Goal: Task Accomplishment & Management: Manage account settings

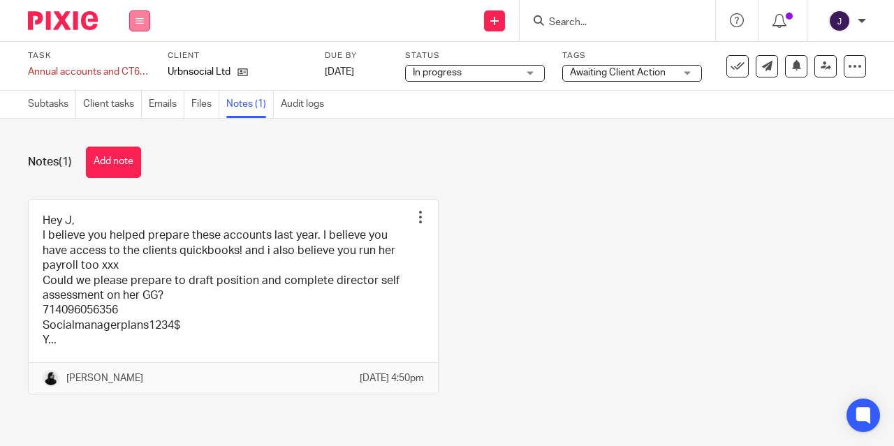
click at [142, 23] on icon at bounding box center [140, 21] width 8 height 8
click at [137, 73] on li "Work" at bounding box center [139, 65] width 37 height 20
click at [128, 66] on link "Work" at bounding box center [133, 65] width 24 height 10
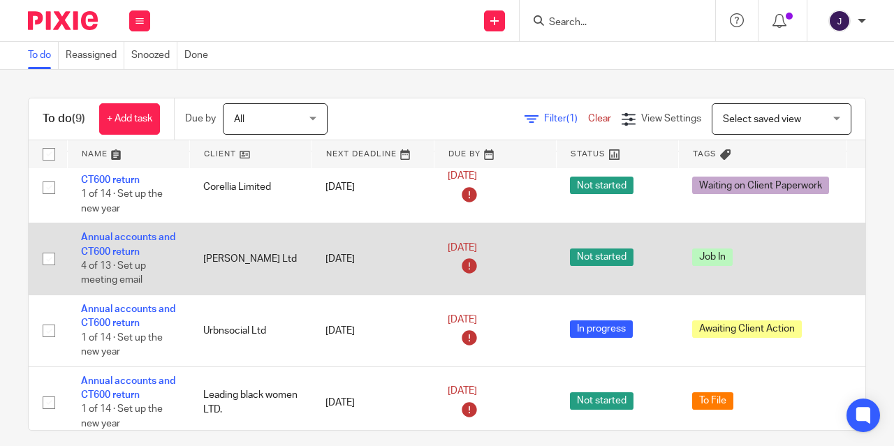
scroll to position [189, 0]
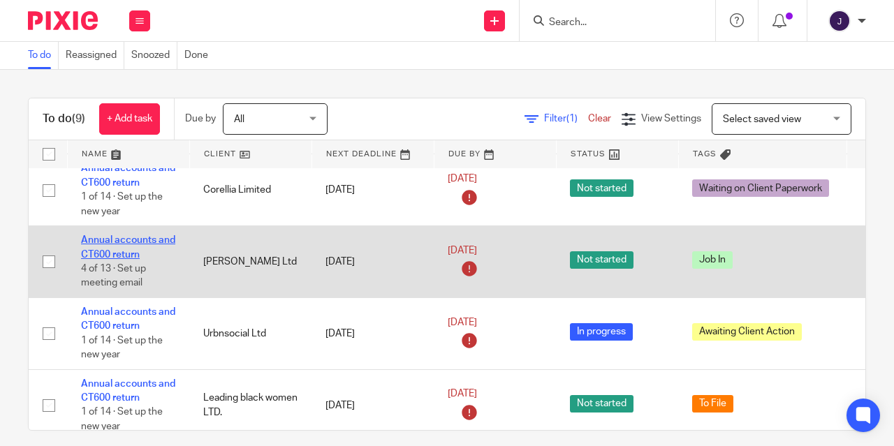
click at [110, 247] on link "Annual accounts and CT600 return" at bounding box center [128, 247] width 94 height 24
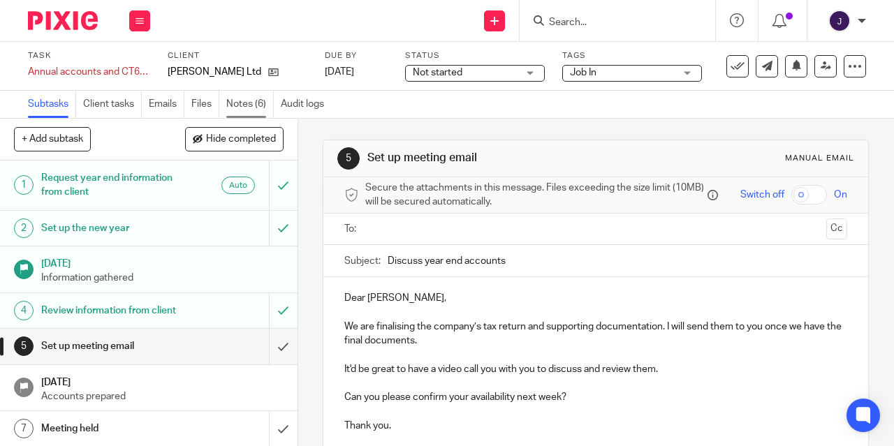
click at [238, 108] on link "Notes (6)" at bounding box center [250, 104] width 48 height 27
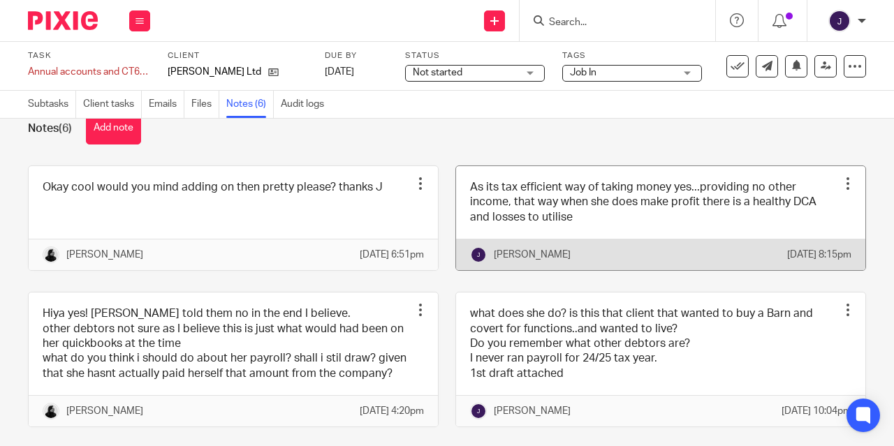
scroll to position [48, 0]
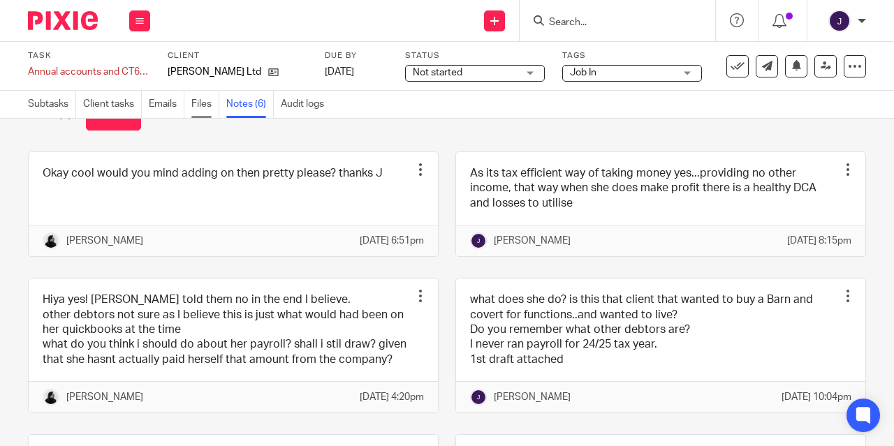
click at [207, 101] on link "Files" at bounding box center [205, 104] width 28 height 27
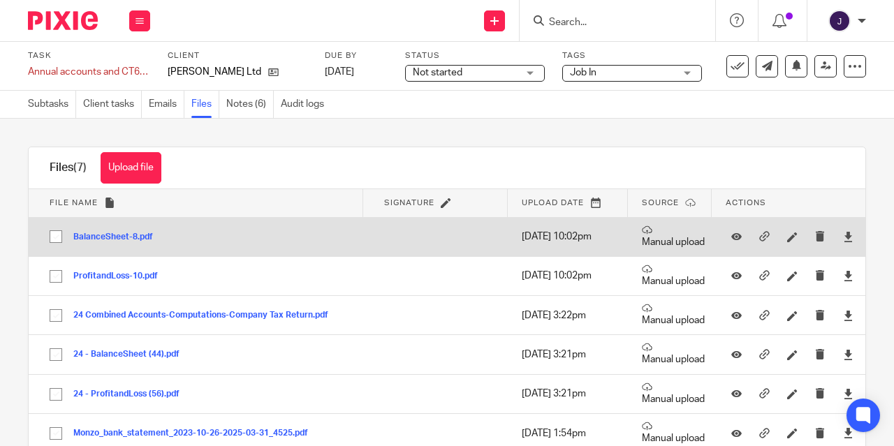
click at [115, 239] on button "BalanceSheet-8.pdf" at bounding box center [118, 238] width 90 height 10
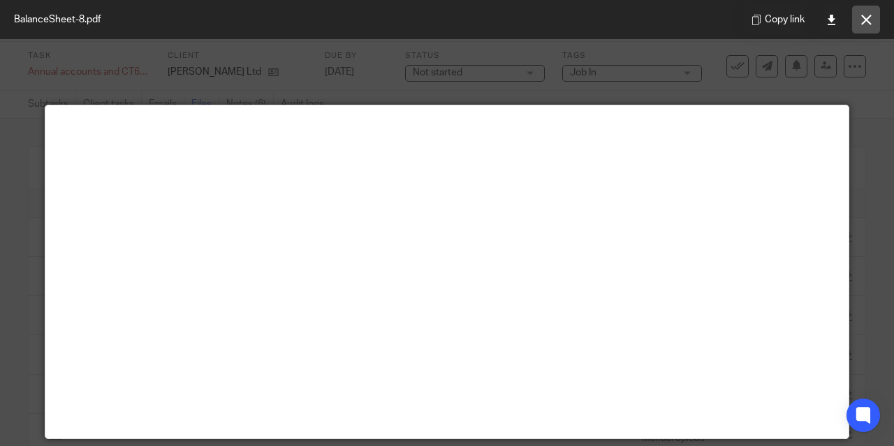
click at [862, 22] on icon at bounding box center [867, 20] width 10 height 10
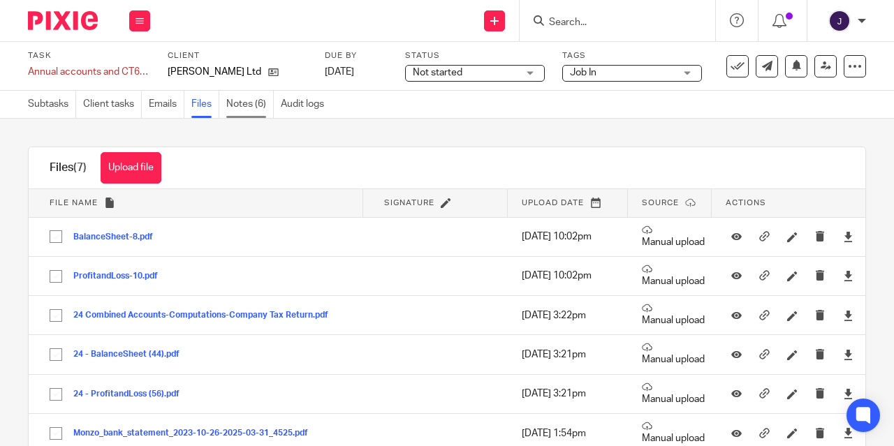
click at [251, 108] on link "Notes (6)" at bounding box center [250, 104] width 48 height 27
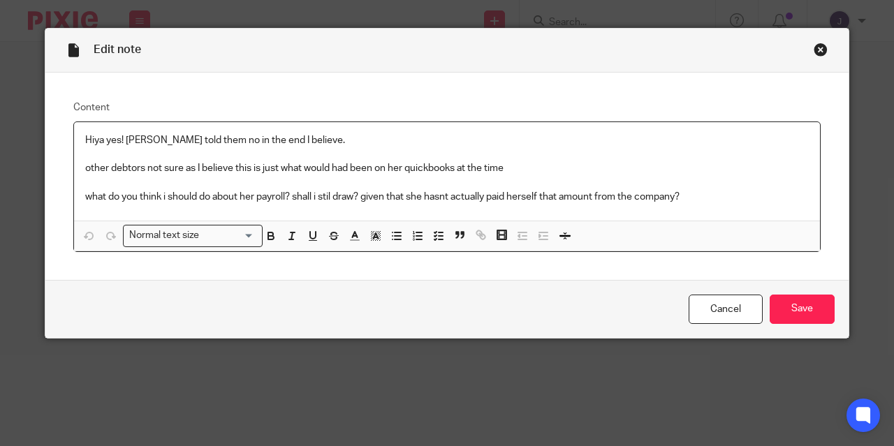
click at [820, 53] on div "Close this dialog window" at bounding box center [821, 50] width 14 height 14
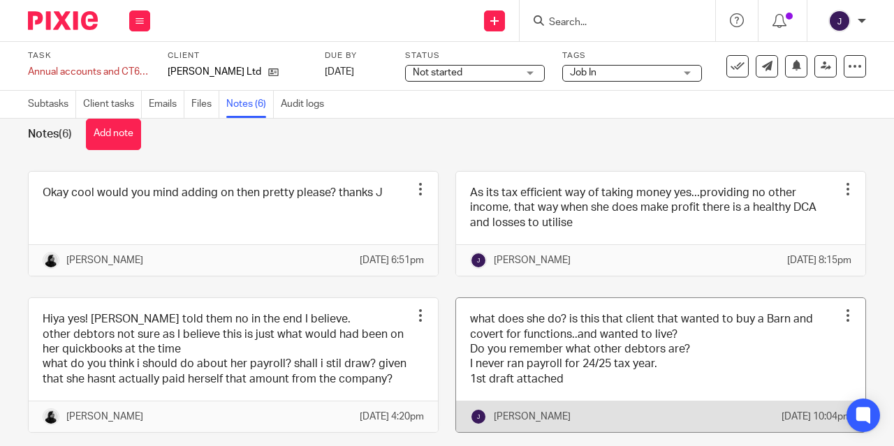
scroll to position [25, 0]
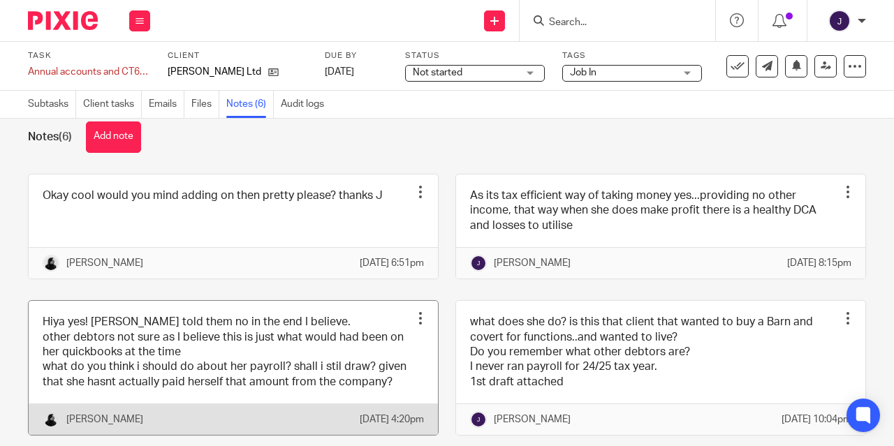
click at [256, 360] on link at bounding box center [233, 368] width 409 height 134
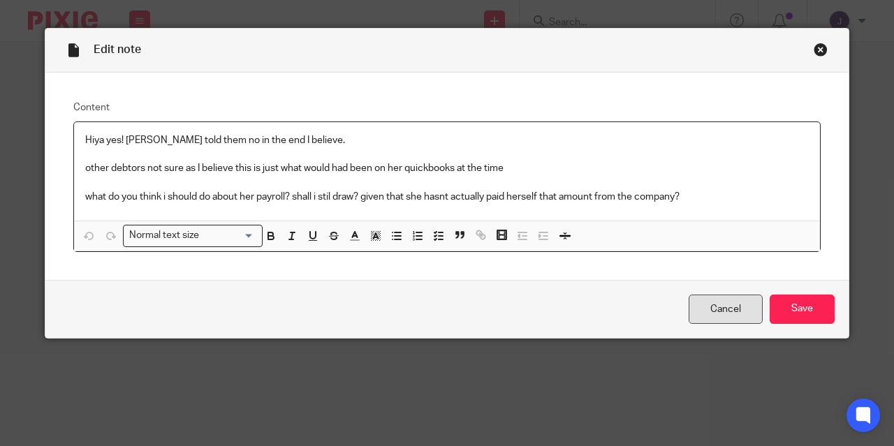
click at [706, 307] on link "Cancel" at bounding box center [726, 310] width 74 height 30
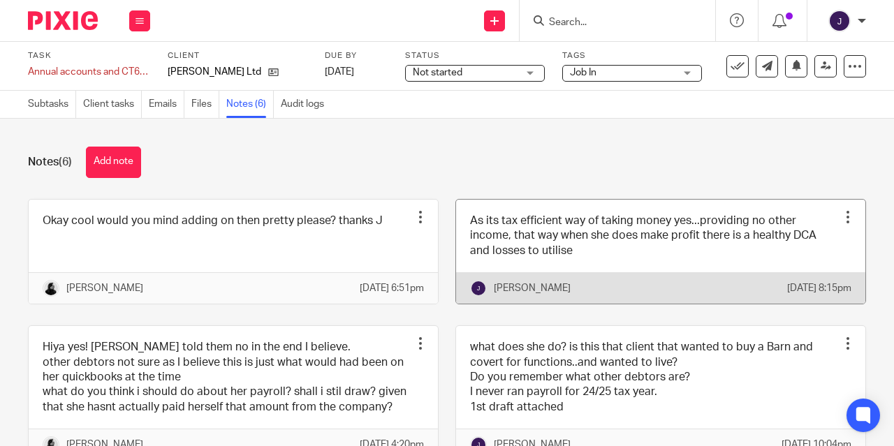
click at [636, 245] on link at bounding box center [660, 252] width 409 height 104
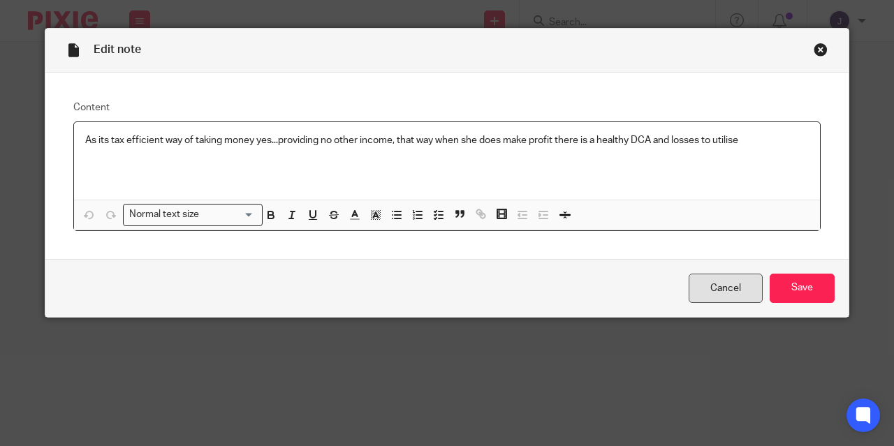
click at [726, 288] on link "Cancel" at bounding box center [726, 289] width 74 height 30
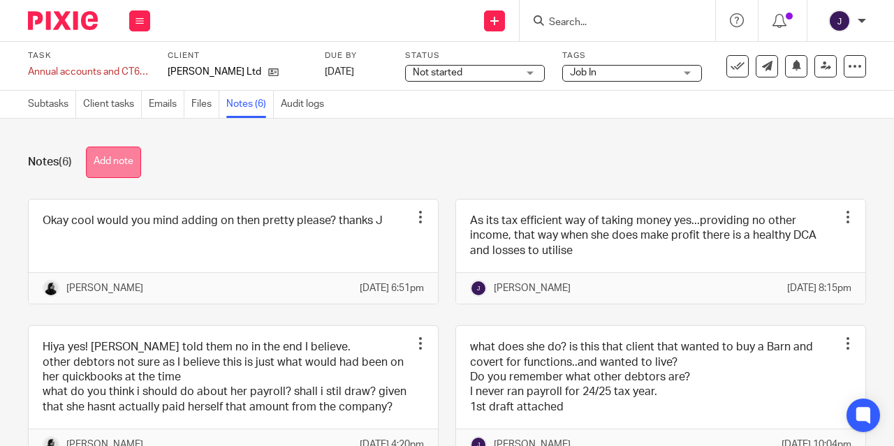
click at [116, 159] on button "Add note" at bounding box center [113, 162] width 55 height 31
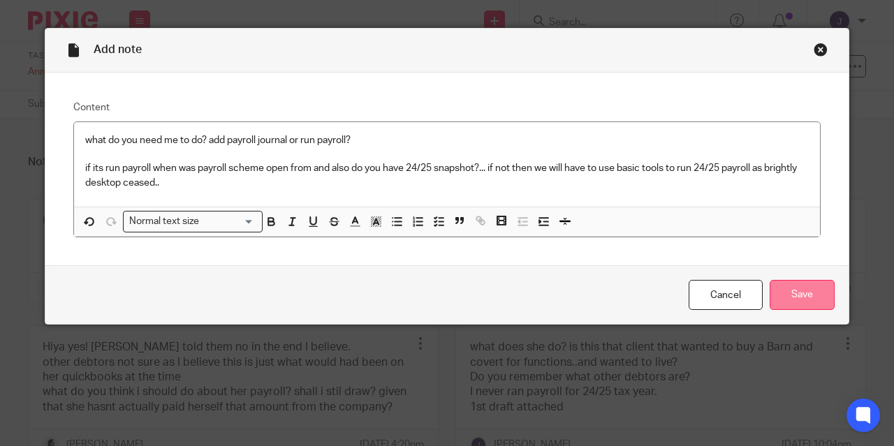
click at [800, 297] on input "Save" at bounding box center [802, 295] width 65 height 30
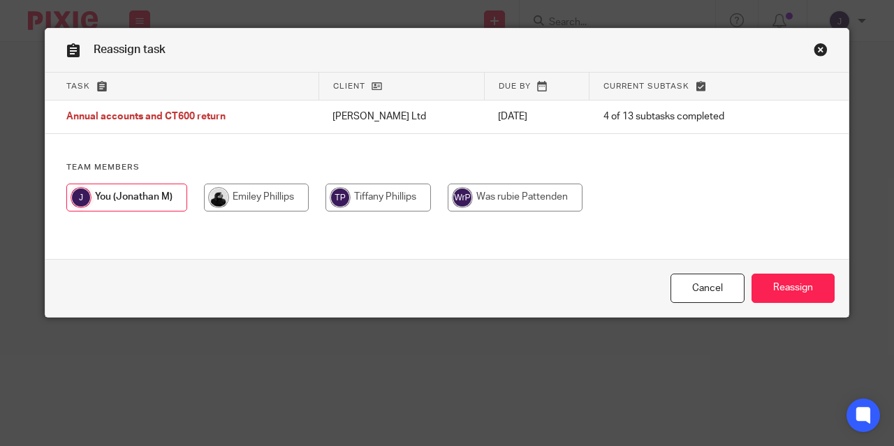
click at [254, 200] on input "radio" at bounding box center [256, 198] width 105 height 28
radio input "true"
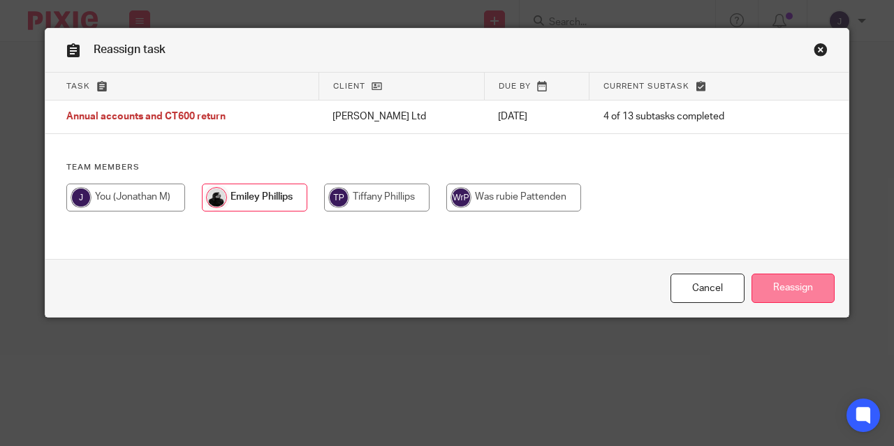
click at [775, 277] on input "Reassign" at bounding box center [793, 289] width 83 height 30
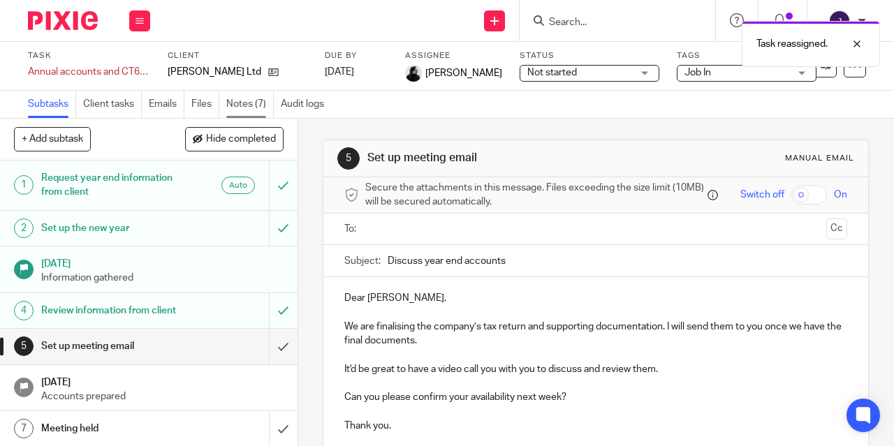
click at [240, 105] on link "Notes (7)" at bounding box center [250, 104] width 48 height 27
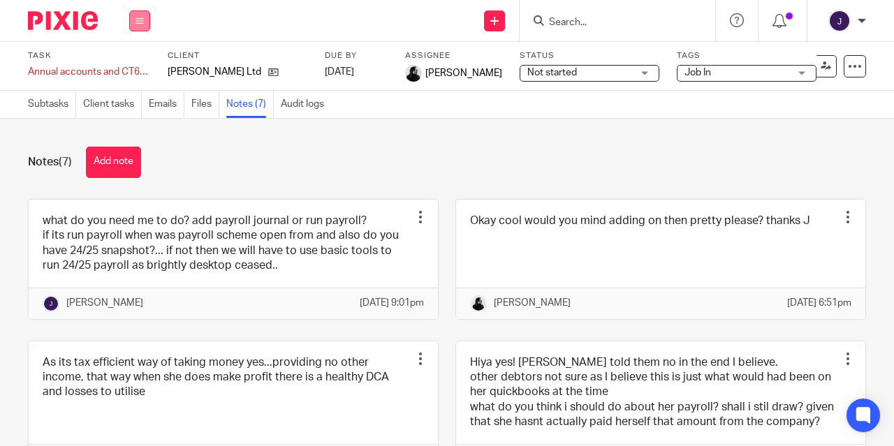
click at [140, 23] on icon at bounding box center [140, 21] width 8 height 8
click at [133, 66] on link "Work" at bounding box center [133, 65] width 24 height 10
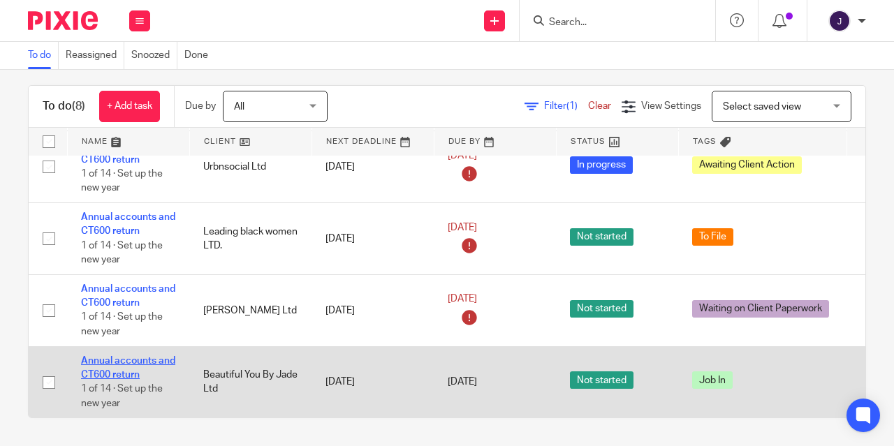
scroll to position [287, 0]
click at [131, 356] on link "Annual accounts and CT600 return" at bounding box center [128, 368] width 94 height 24
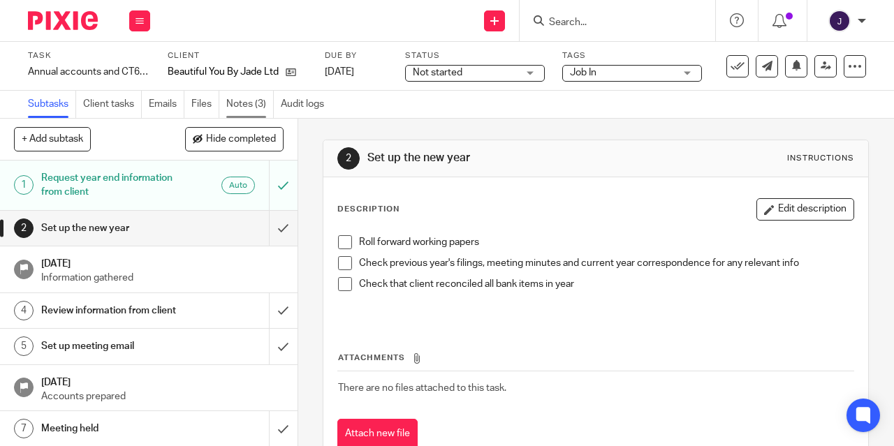
click at [247, 106] on link "Notes (3)" at bounding box center [250, 104] width 48 height 27
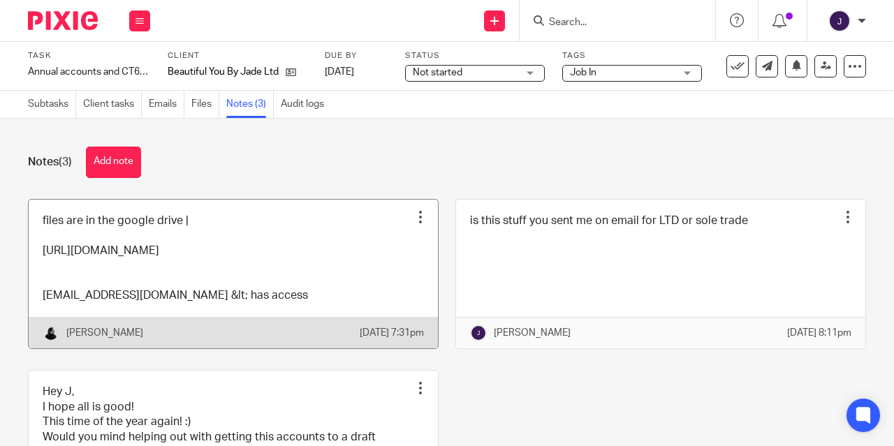
click at [261, 267] on link at bounding box center [233, 275] width 409 height 150
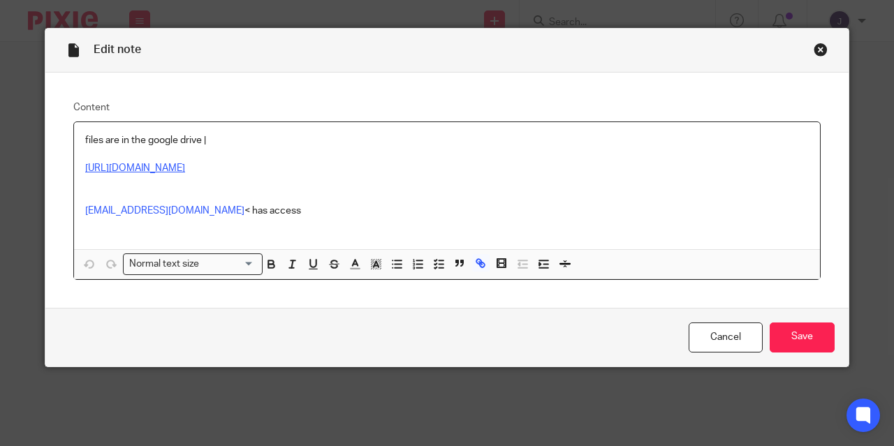
click at [185, 166] on link "https://drive.google.com/drive/folders/1zlJi9rgD20ZxhHwQMClvWquPICh9Xiju?usp=sh…" at bounding box center [135, 168] width 100 height 10
click at [449, 191] on p at bounding box center [447, 197] width 724 height 14
drag, startPoint x: 495, startPoint y: 168, endPoint x: 80, endPoint y: 167, distance: 415.0
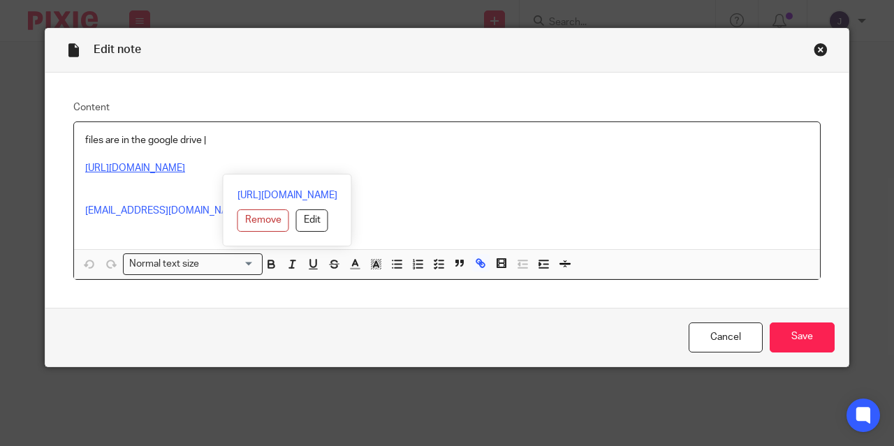
click at [85, 167] on p "https://drive.google.com/drive/folders/1zlJi9rgD20ZxhHwQMClvWquPICh9Xiju?usp=sh…" at bounding box center [447, 168] width 724 height 14
copy link "https://drive.google.com/drive/folders/1zlJi9rgD20ZxhHwQMClvWquPICh9Xiju?usp=sh…"
click at [820, 50] on div "Close this dialog window" at bounding box center [821, 50] width 14 height 14
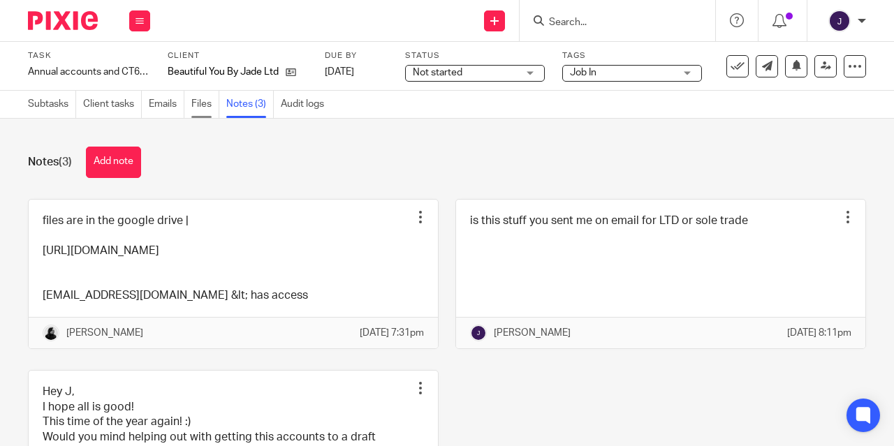
click at [215, 101] on link "Files" at bounding box center [205, 104] width 28 height 27
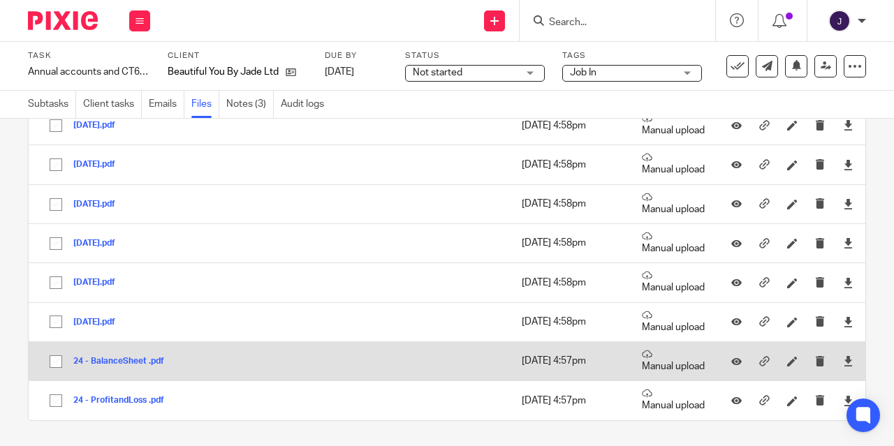
scroll to position [426, 0]
click at [129, 361] on button "24 - BalanceSheet .pdf" at bounding box center [123, 363] width 101 height 10
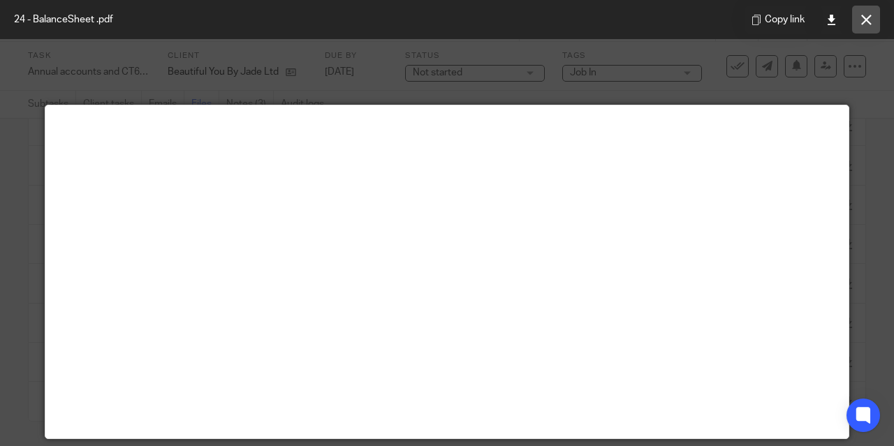
click at [875, 21] on button at bounding box center [866, 20] width 28 height 28
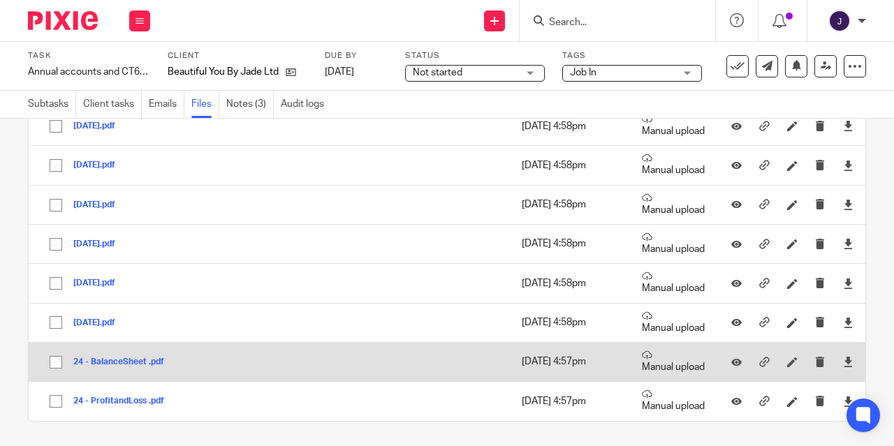
click at [116, 361] on button "24 - BalanceSheet .pdf" at bounding box center [123, 363] width 101 height 10
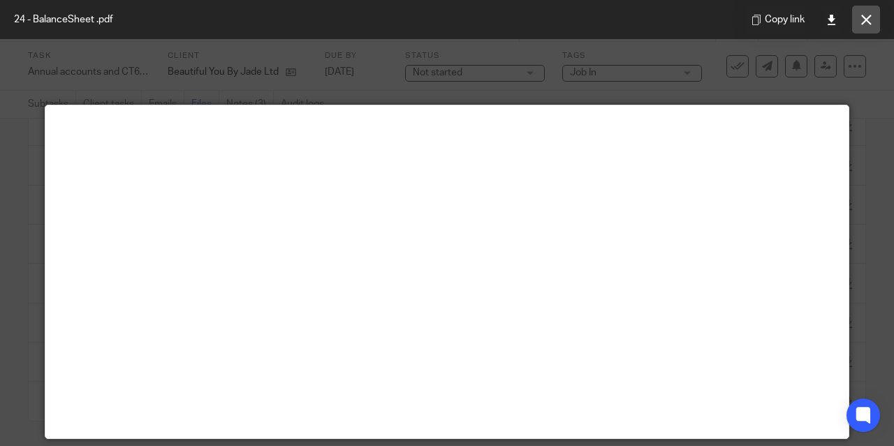
click at [865, 17] on icon at bounding box center [867, 20] width 10 height 10
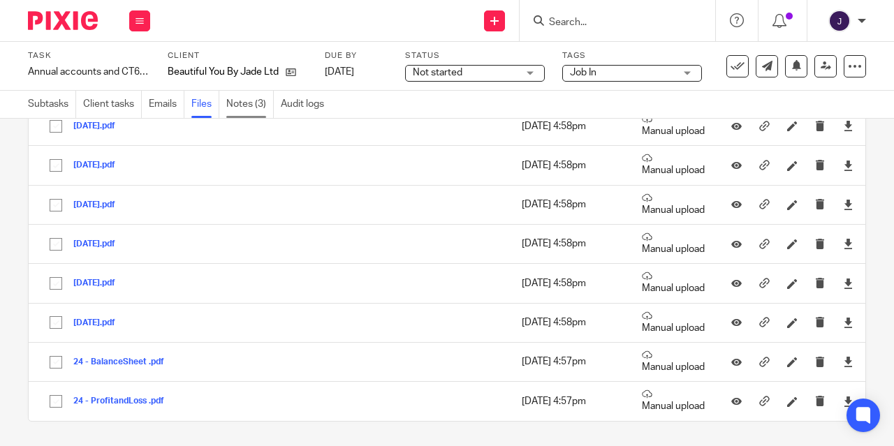
click at [247, 111] on link "Notes (3)" at bounding box center [250, 104] width 48 height 27
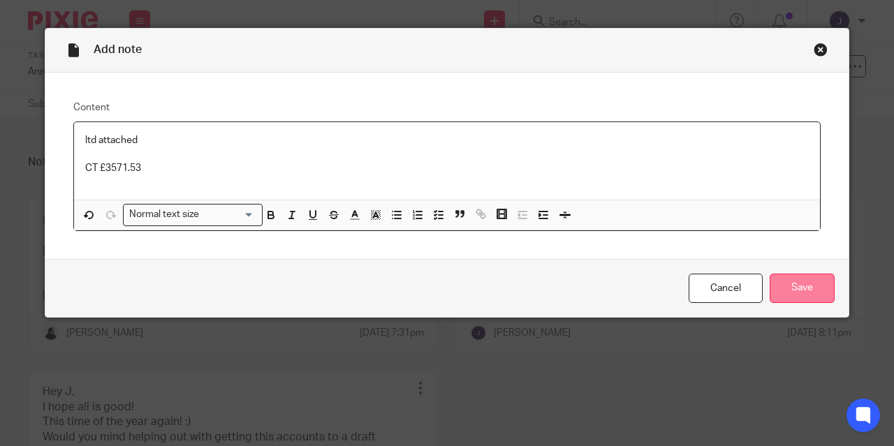
click at [781, 284] on input "Save" at bounding box center [802, 289] width 65 height 30
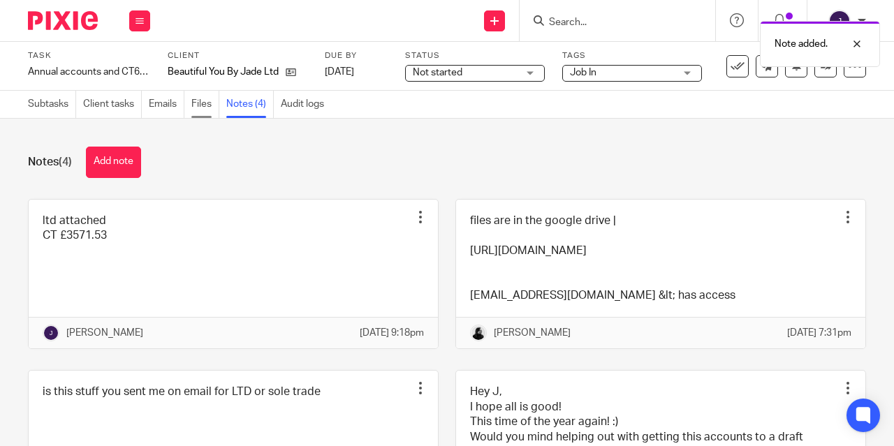
click at [208, 108] on link "Files" at bounding box center [205, 104] width 28 height 27
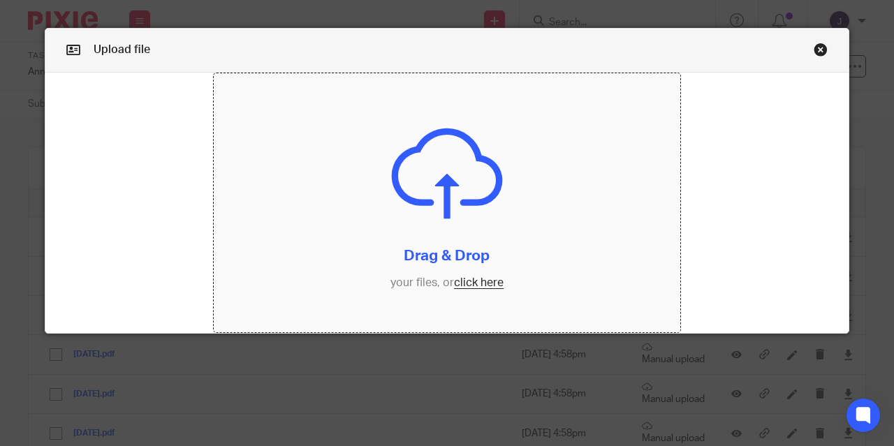
click at [477, 287] on input "file" at bounding box center [447, 203] width 467 height 260
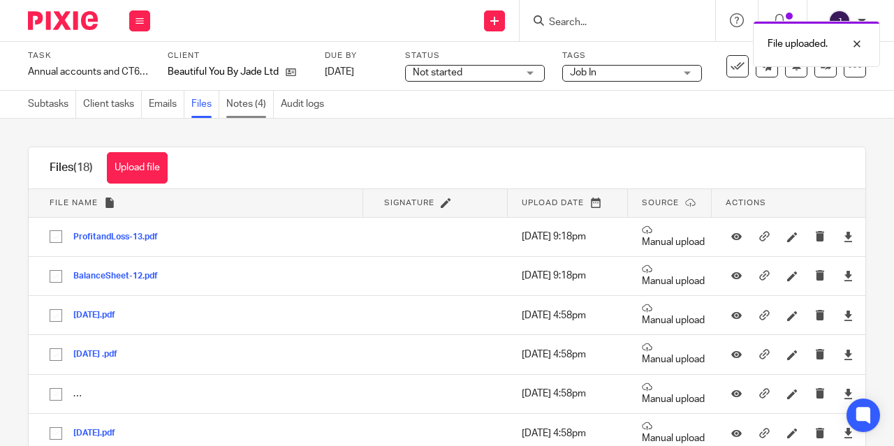
click at [244, 109] on link "Notes (4)" at bounding box center [250, 104] width 48 height 27
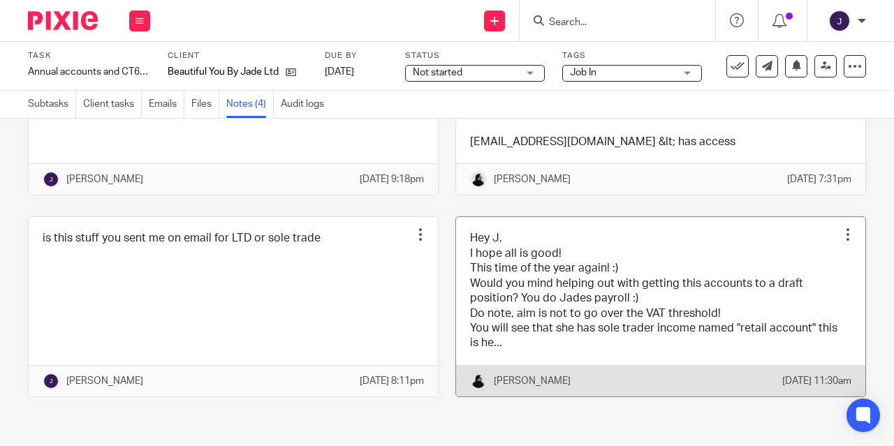
scroll to position [194, 0]
click at [529, 275] on link at bounding box center [660, 307] width 409 height 180
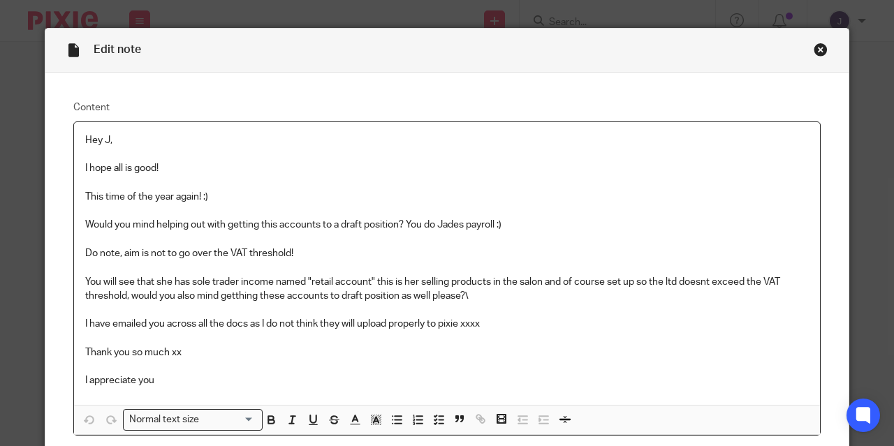
click at [814, 50] on div "Close this dialog window" at bounding box center [821, 50] width 14 height 14
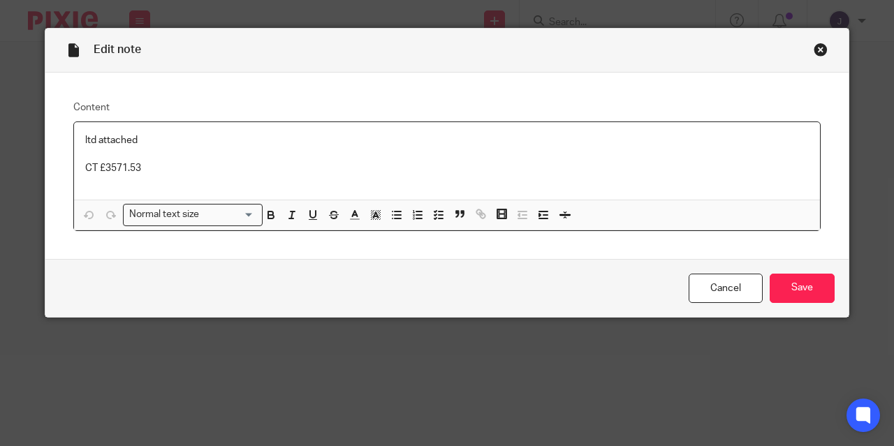
click at [155, 163] on p "CT £3571.53" at bounding box center [447, 168] width 724 height 14
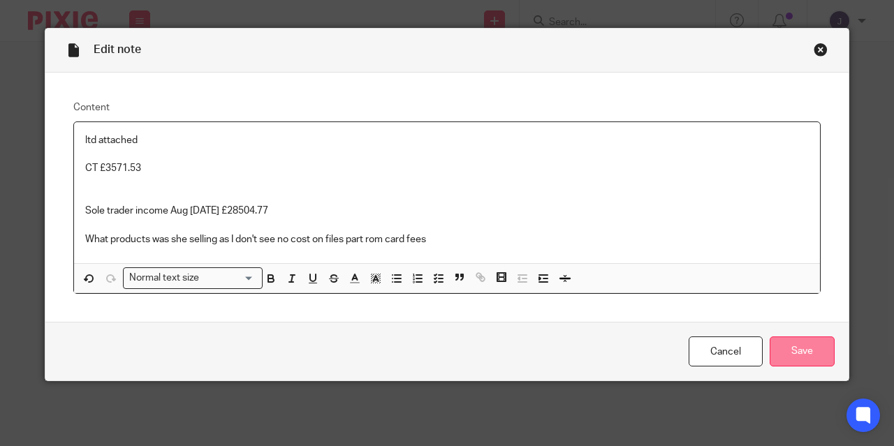
click at [788, 349] on input "Save" at bounding box center [802, 352] width 65 height 30
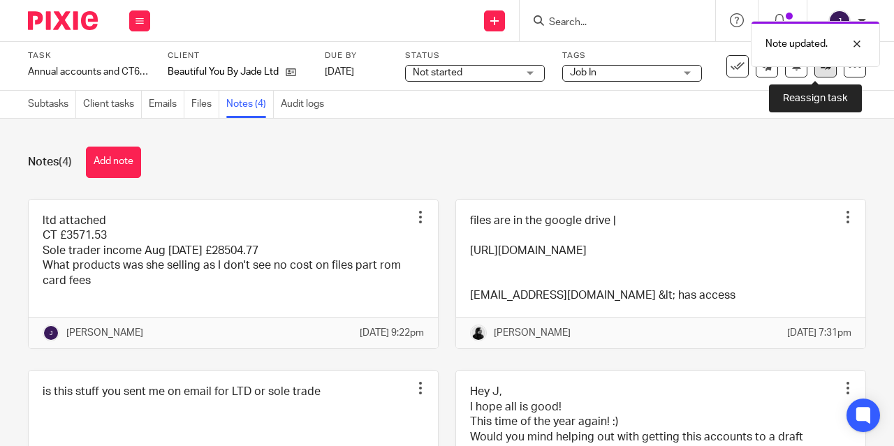
click at [815, 71] on link at bounding box center [826, 66] width 22 height 22
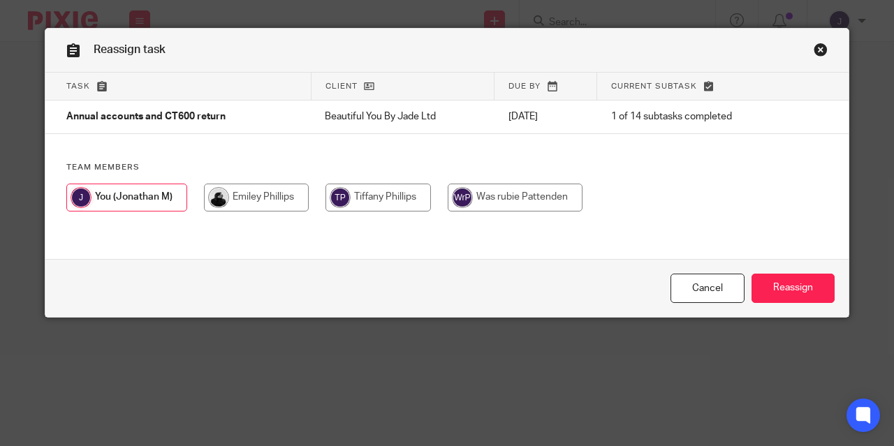
click at [229, 205] on input "radio" at bounding box center [256, 198] width 105 height 28
radio input "true"
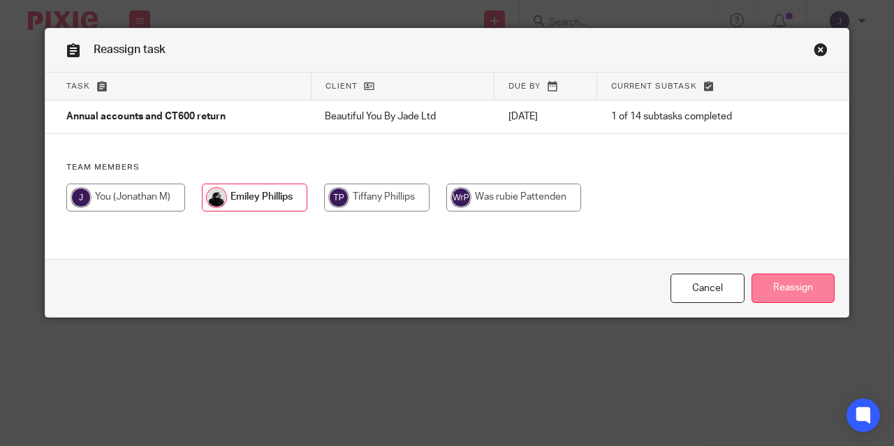
click at [778, 288] on input "Reassign" at bounding box center [793, 289] width 83 height 30
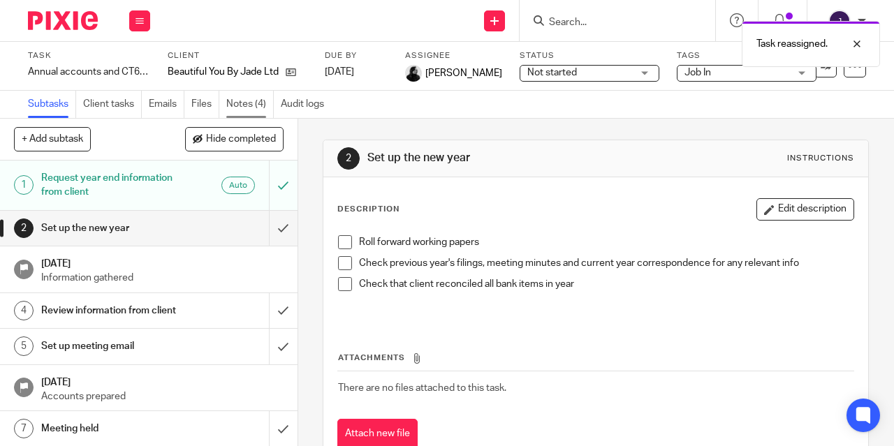
click at [254, 103] on link "Notes (4)" at bounding box center [250, 104] width 48 height 27
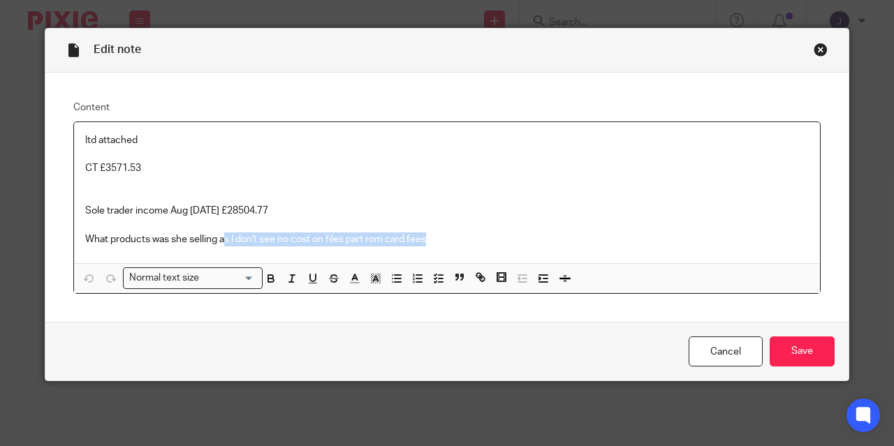
drag, startPoint x: 219, startPoint y: 240, endPoint x: 370, endPoint y: 250, distance: 152.0
click at [370, 250] on div "ltd attached CT £3571.53 Sole trader income Aug [DATE] £28504.77 What products …" at bounding box center [447, 192] width 746 height 141
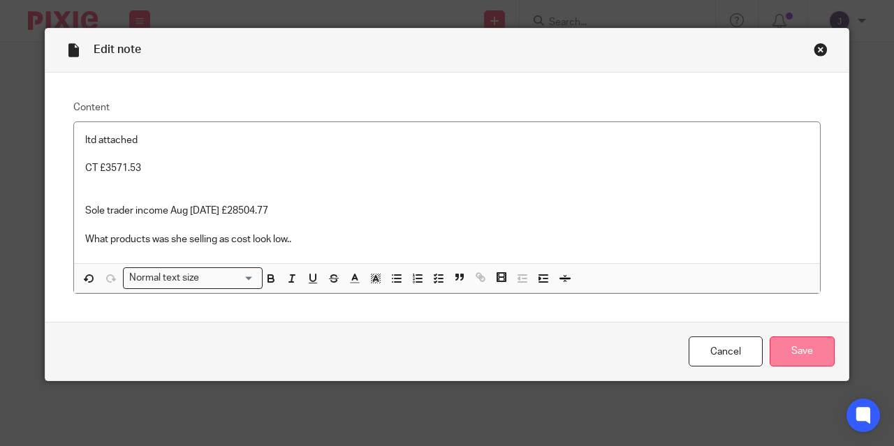
click at [784, 351] on input "Save" at bounding box center [802, 352] width 65 height 30
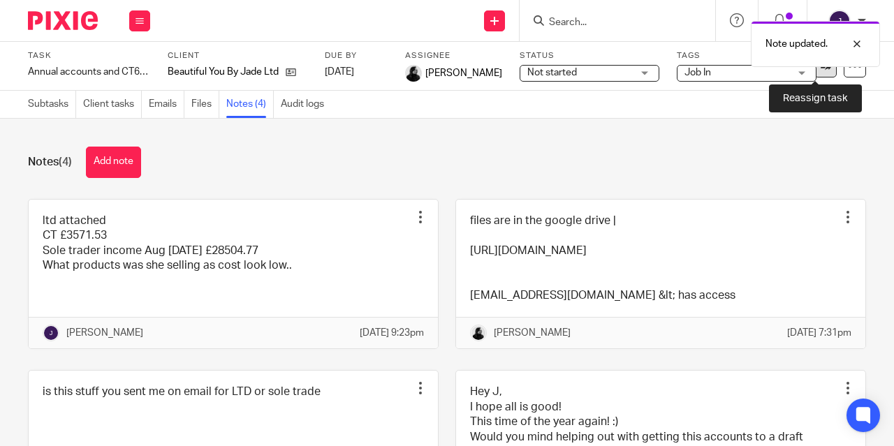
click at [816, 71] on link at bounding box center [826, 66] width 22 height 22
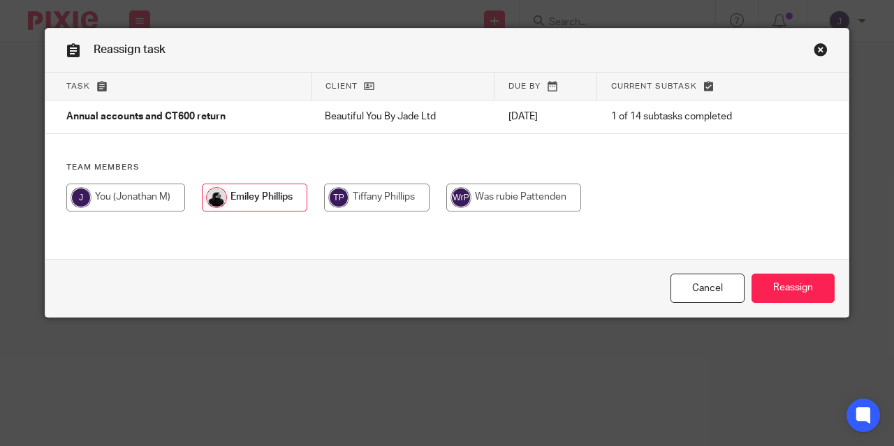
click at [816, 48] on link "Close this dialog window" at bounding box center [821, 52] width 14 height 19
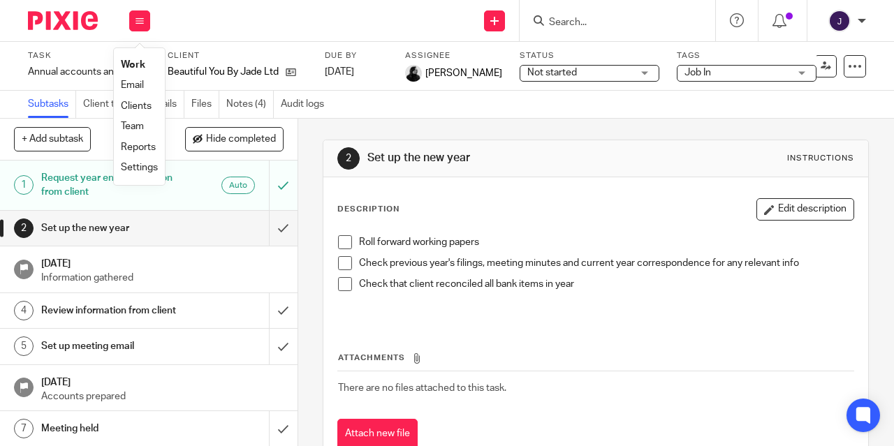
click at [136, 64] on link "Work" at bounding box center [133, 65] width 24 height 10
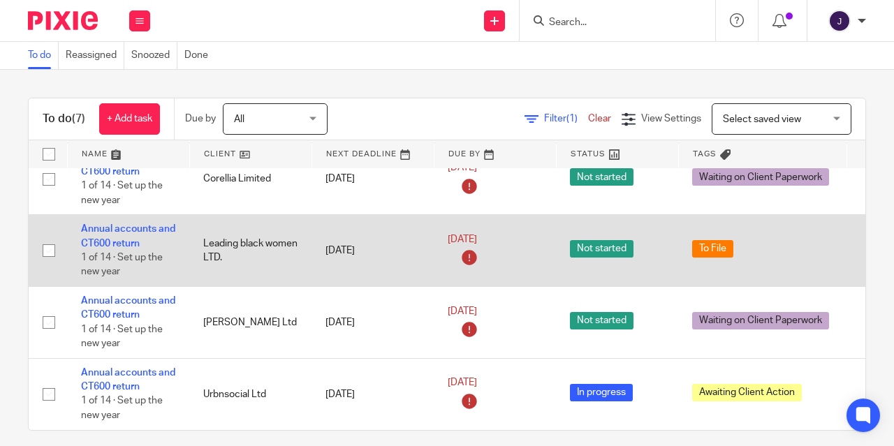
scroll to position [215, 0]
